Goal: Information Seeking & Learning: Learn about a topic

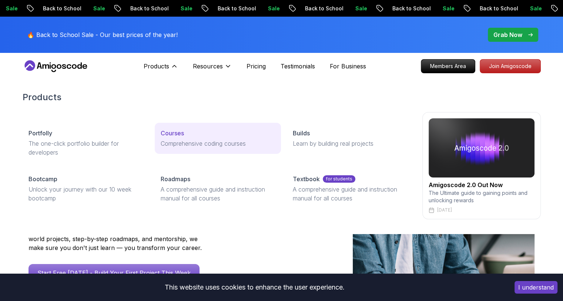
click at [173, 130] on p "Courses" at bounding box center [172, 133] width 23 height 9
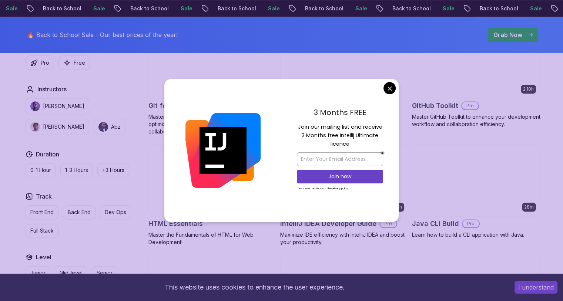
scroll to position [977, 0]
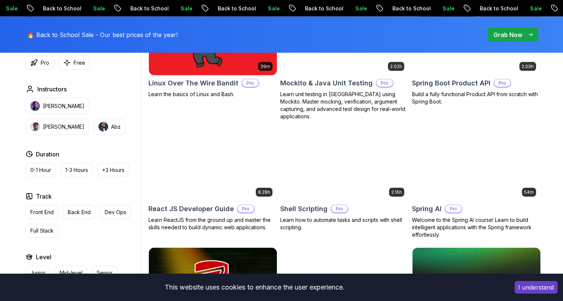
scroll to position [1688, 0]
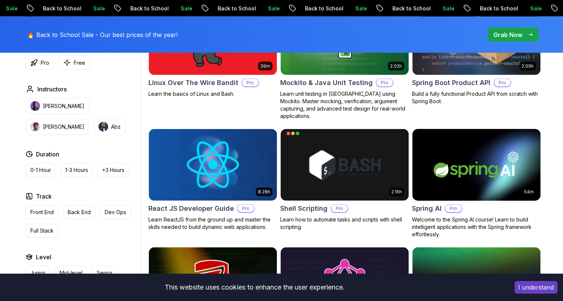
click at [447, 143] on img at bounding box center [476, 164] width 134 height 75
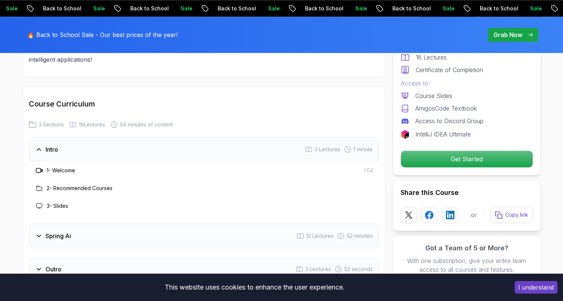
scroll to position [977, 0]
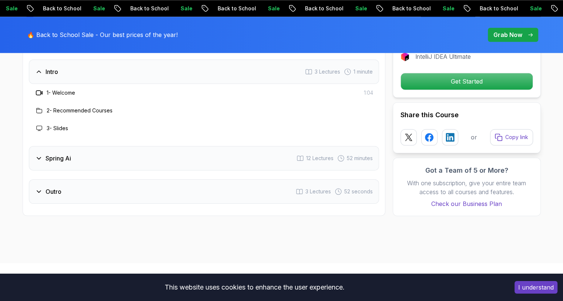
click at [39, 160] on icon at bounding box center [38, 158] width 7 height 7
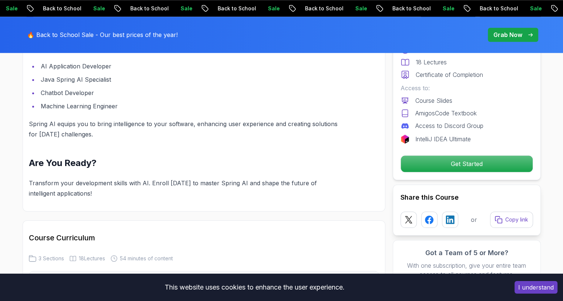
scroll to position [755, 0]
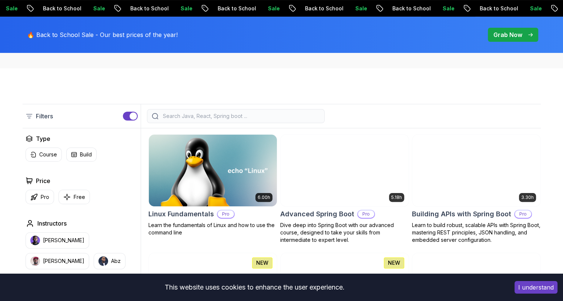
scroll to position [123, 0]
